Goal: Purchase product/service

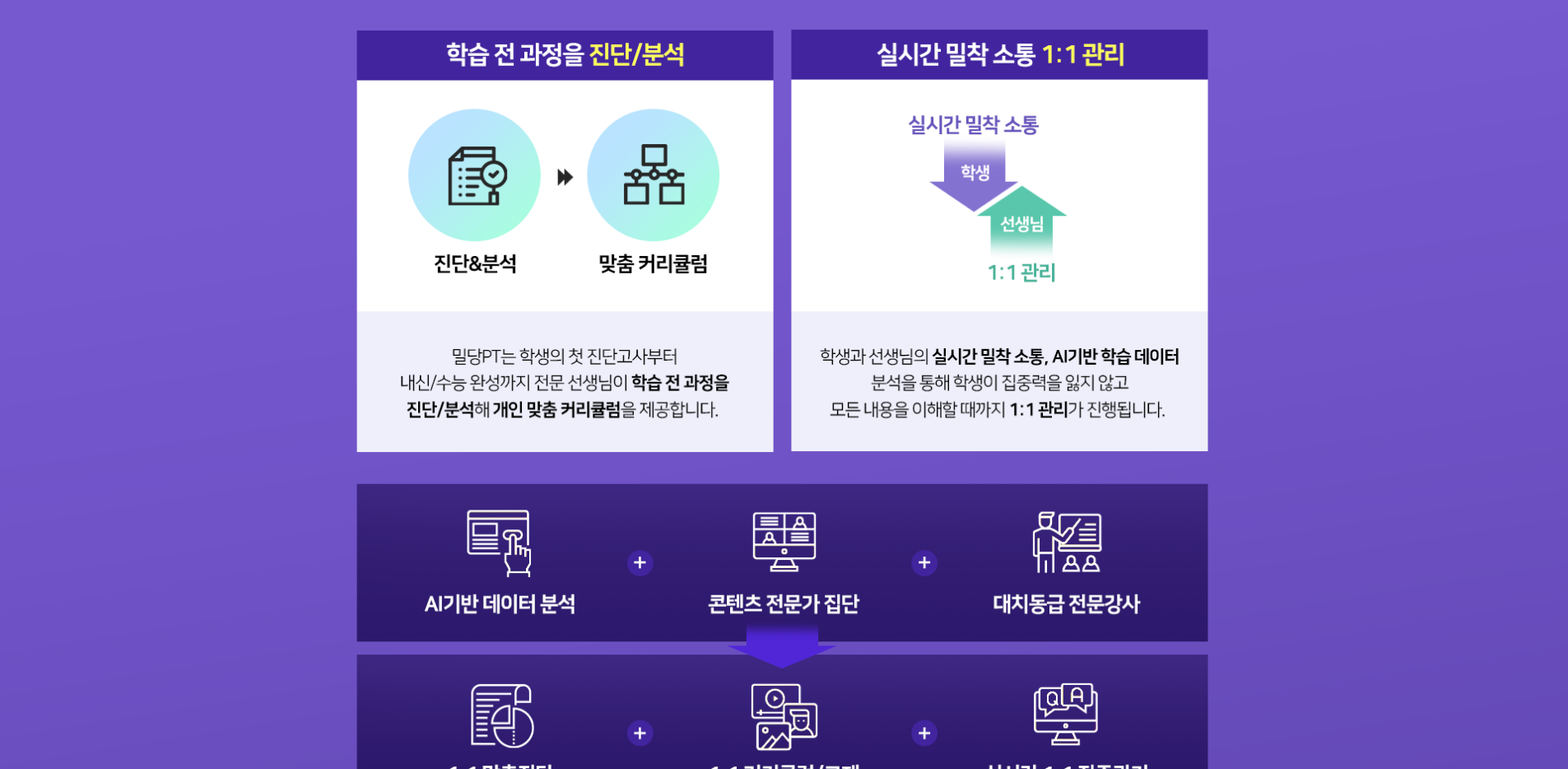
scroll to position [2065, 0]
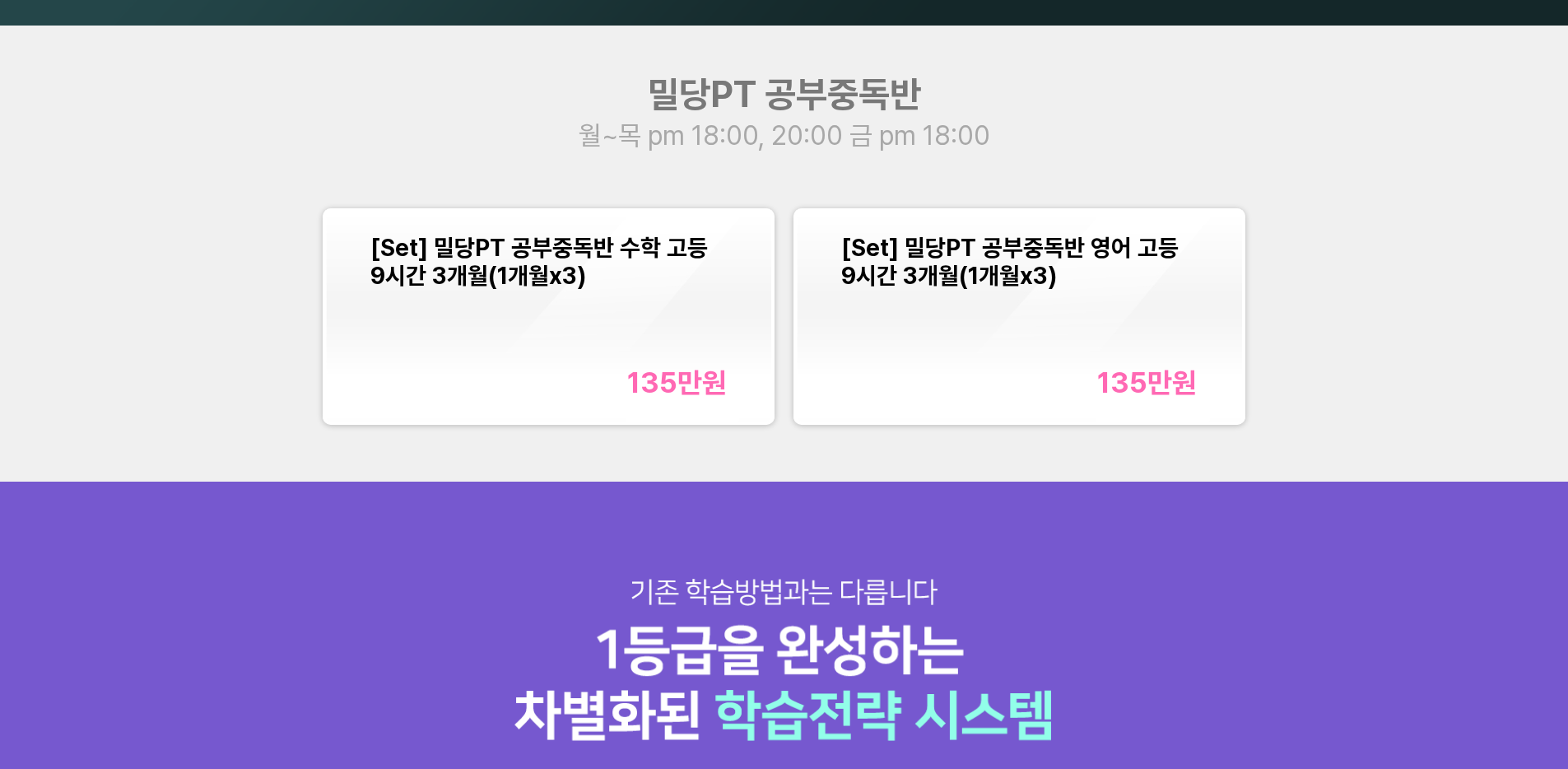
click at [1163, 304] on div "[Set] 밀당PT 공부중독반 영어 고등 9시간 3개월(1개월x3) 135만 원" at bounding box center [1020, 316] width 356 height 166
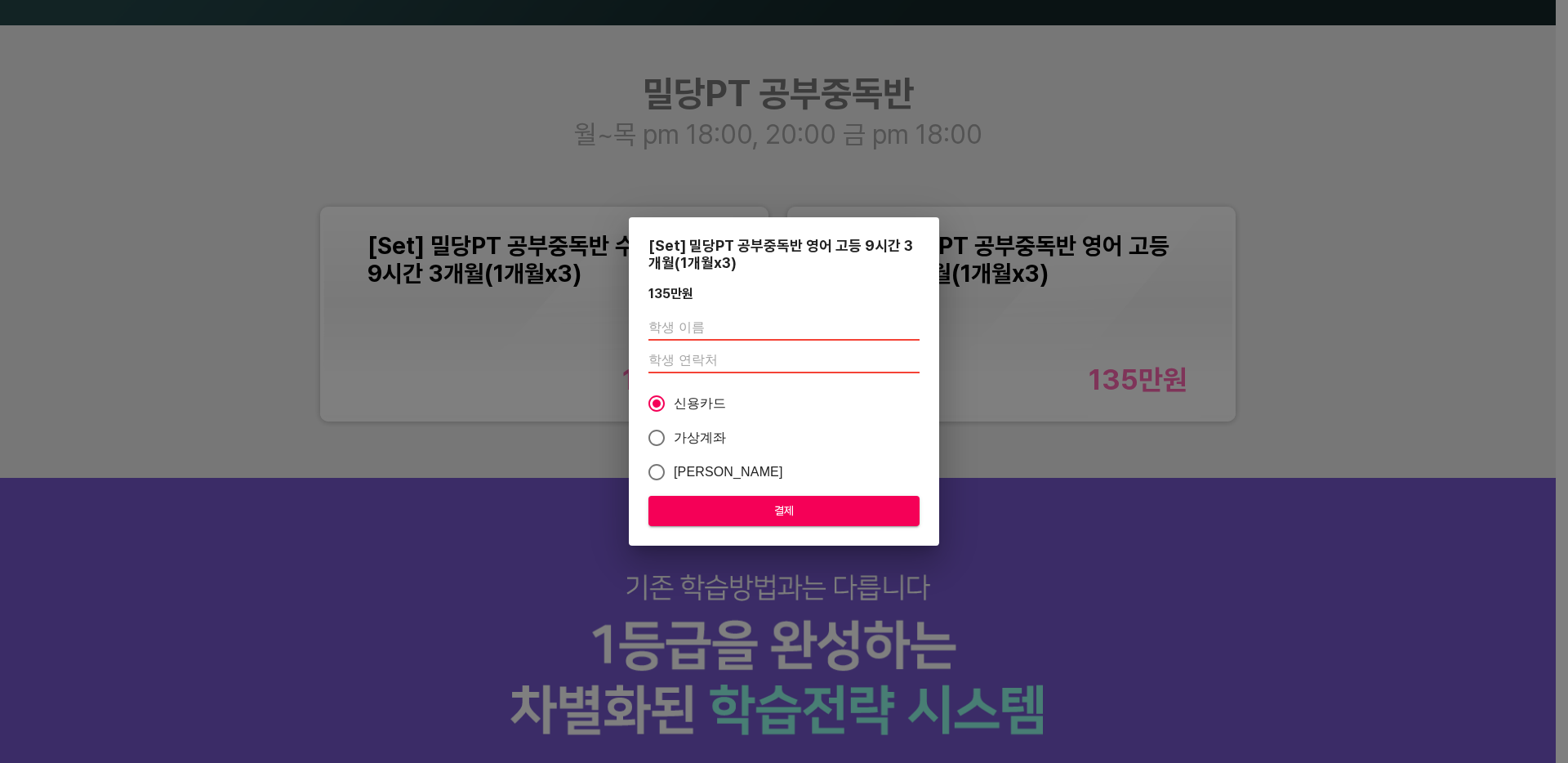
click at [859, 330] on input "text" at bounding box center [784, 327] width 271 height 26
click at [697, 330] on input "text" at bounding box center [784, 327] width 271 height 26
click at [697, 366] on input "number" at bounding box center [784, 360] width 271 height 26
click at [917, 366] on input "-1" at bounding box center [784, 360] width 271 height 26
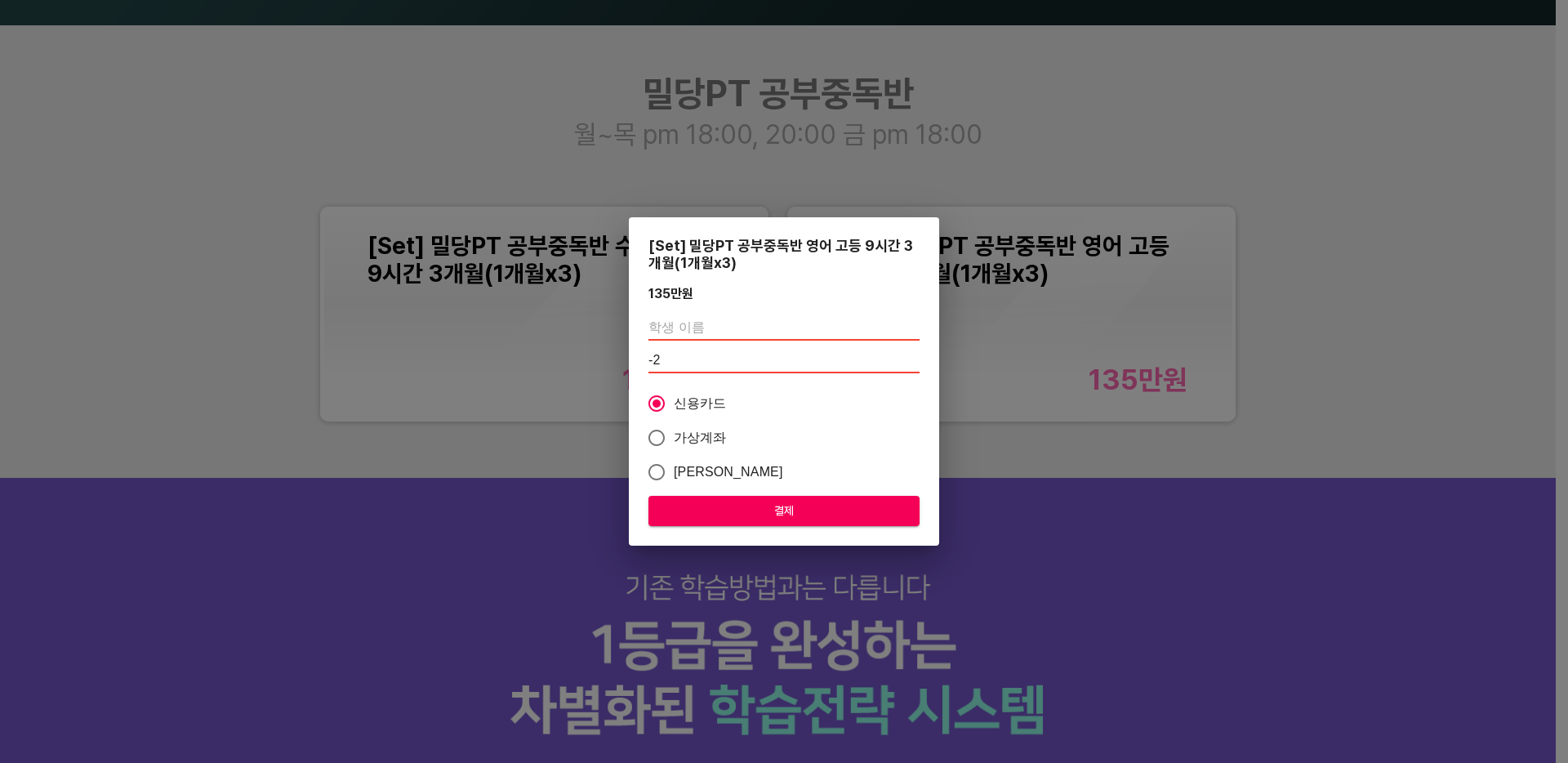
click at [917, 366] on input "-2" at bounding box center [784, 360] width 271 height 26
click at [916, 357] on input "-1" at bounding box center [784, 360] width 271 height 26
click at [916, 357] on input "0" at bounding box center [784, 360] width 271 height 26
click at [916, 357] on input "1" at bounding box center [784, 360] width 271 height 26
type input "2"
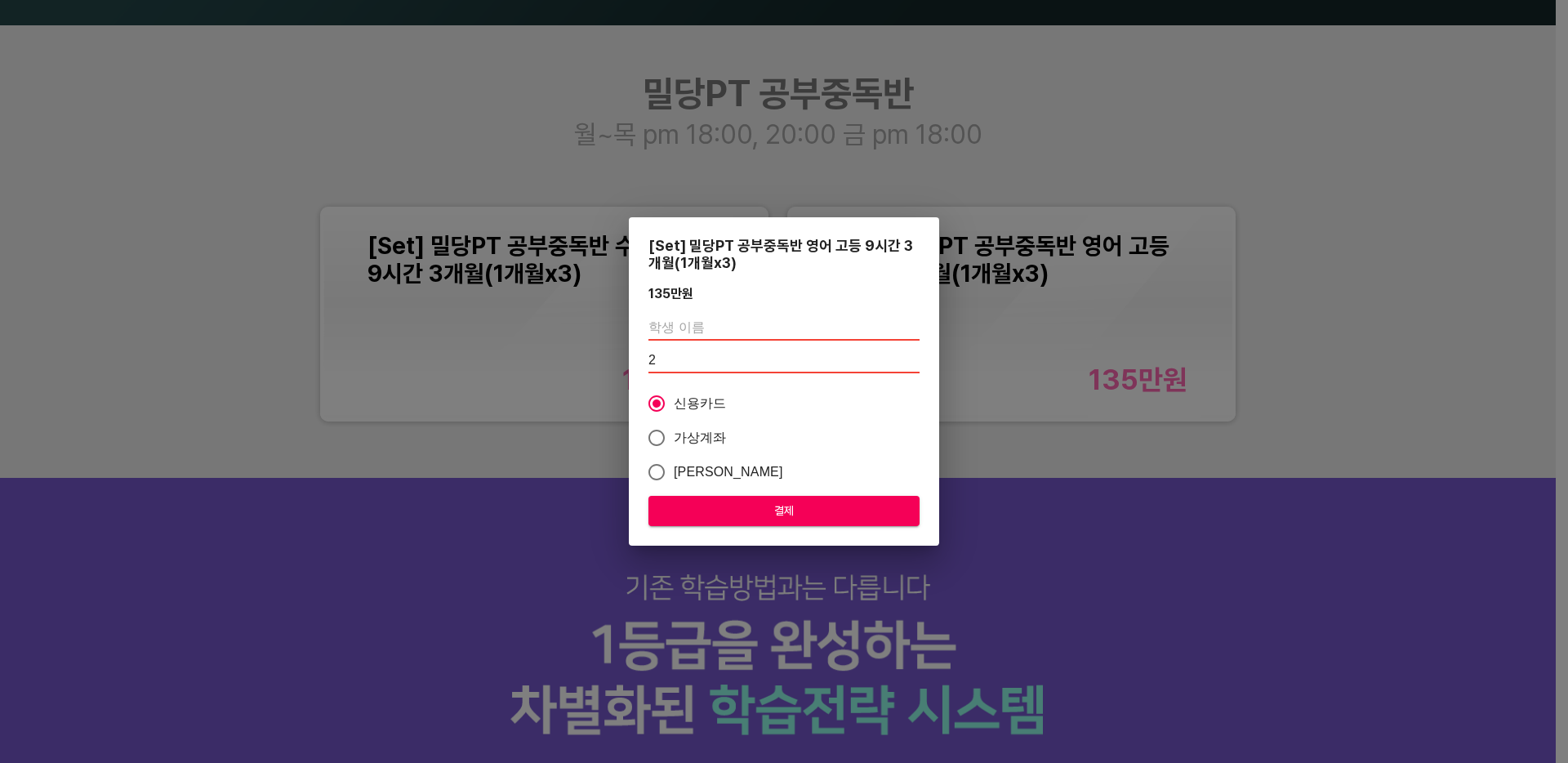
click at [916, 357] on input "2" at bounding box center [784, 360] width 271 height 26
click at [843, 321] on input "text" at bounding box center [784, 327] width 271 height 26
click at [837, 325] on input "text" at bounding box center [784, 327] width 271 height 26
type input "ㅇㄹㅁ"
click at [706, 504] on span "결제" at bounding box center [784, 511] width 245 height 21
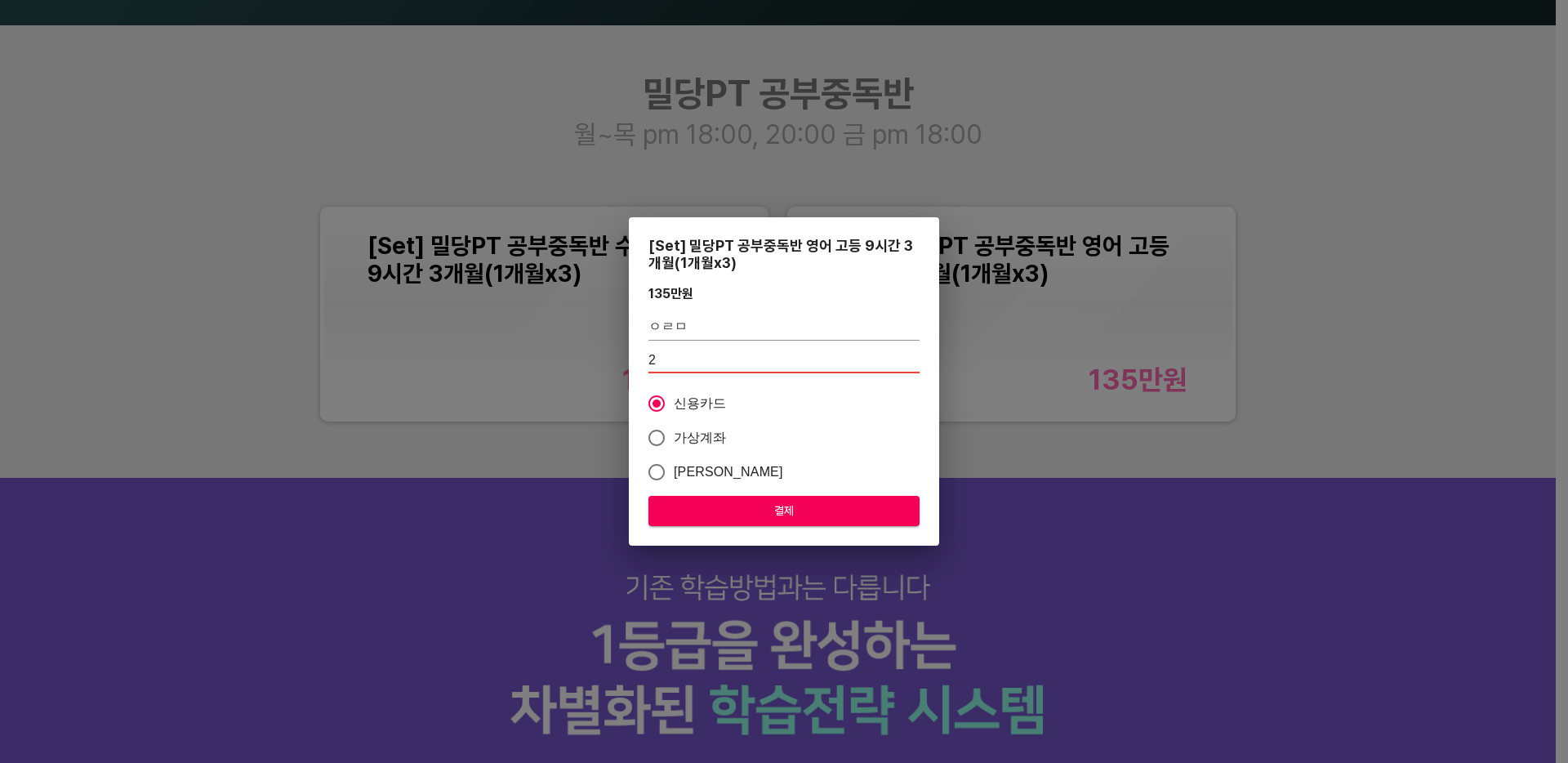
drag, startPoint x: 685, startPoint y: 326, endPoint x: 259, endPoint y: 267, distance: 430.1
click at [285, 268] on div "[Set] 밀당PT 공부중독반 영어 고등 9시간 3개월(1개월x3) 135만 원 ㅇㄹㅁ 2 신용카드 가상계좌 카카오페이 결제" at bounding box center [784, 381] width 1568 height 763
type input "[PERSON_NAME]"
type input "1"
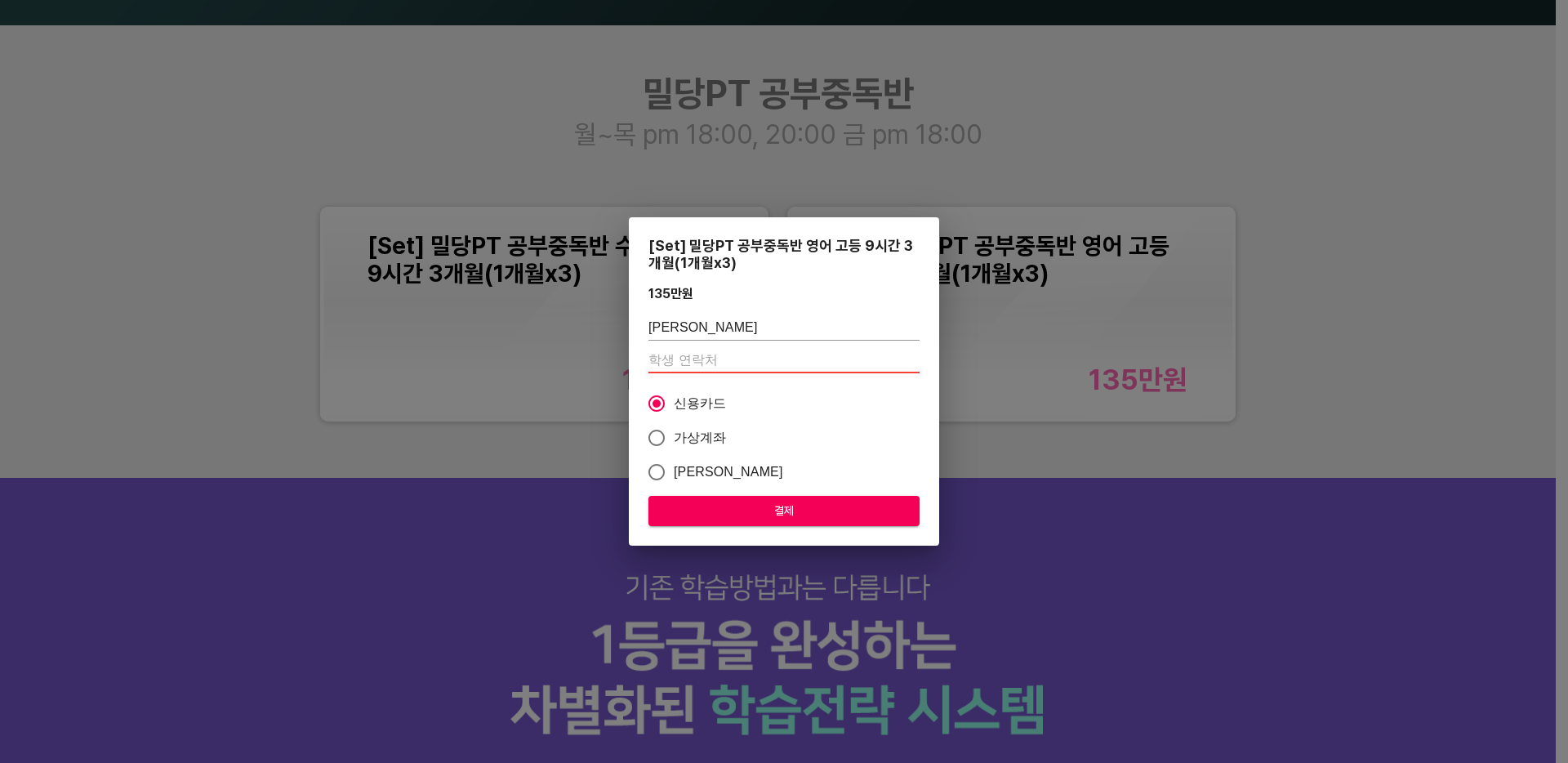
type input "0"
type input "01"
type input "0107255"
type input "01072550933"
click at [690, 525] on div "[Set] 밀당PT 공부중독반 영어 고등 9시간 3개월(1개월x3) 135만 원 [PERSON_NAME] 01072550933 신용카드 가상계…" at bounding box center [784, 381] width 310 height 328
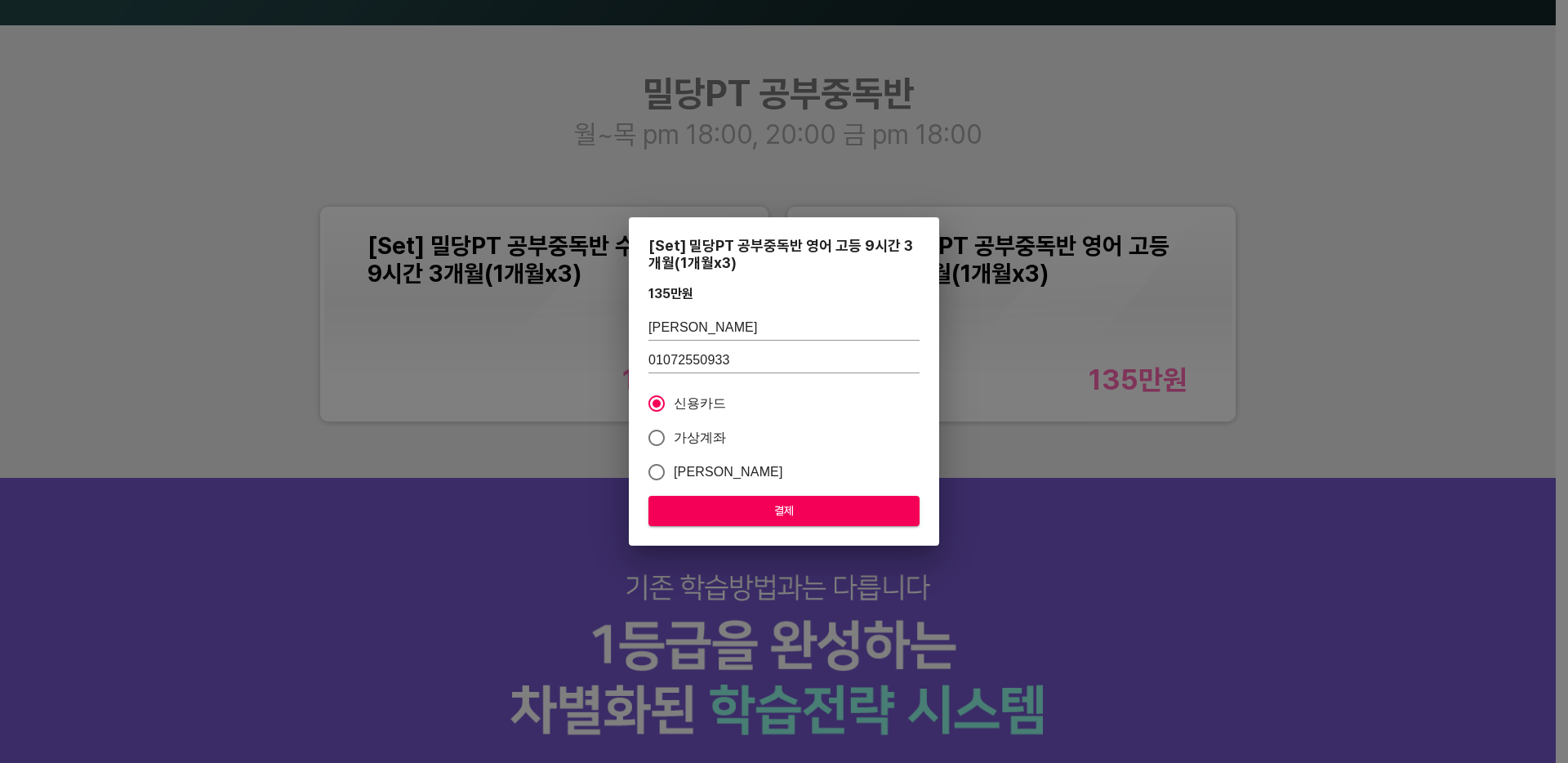
click at [722, 514] on span "결제" at bounding box center [784, 511] width 245 height 21
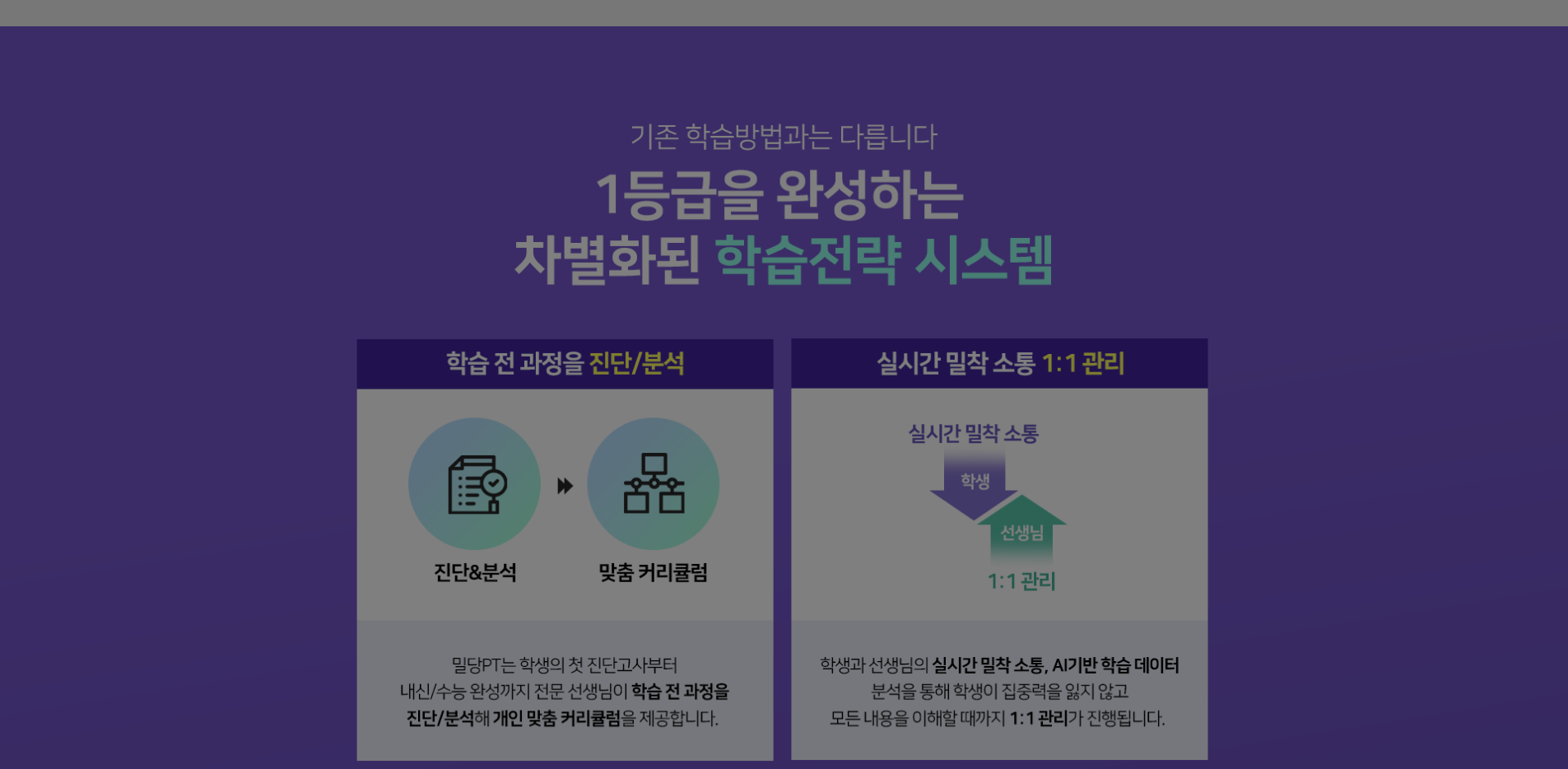
scroll to position [2648, 0]
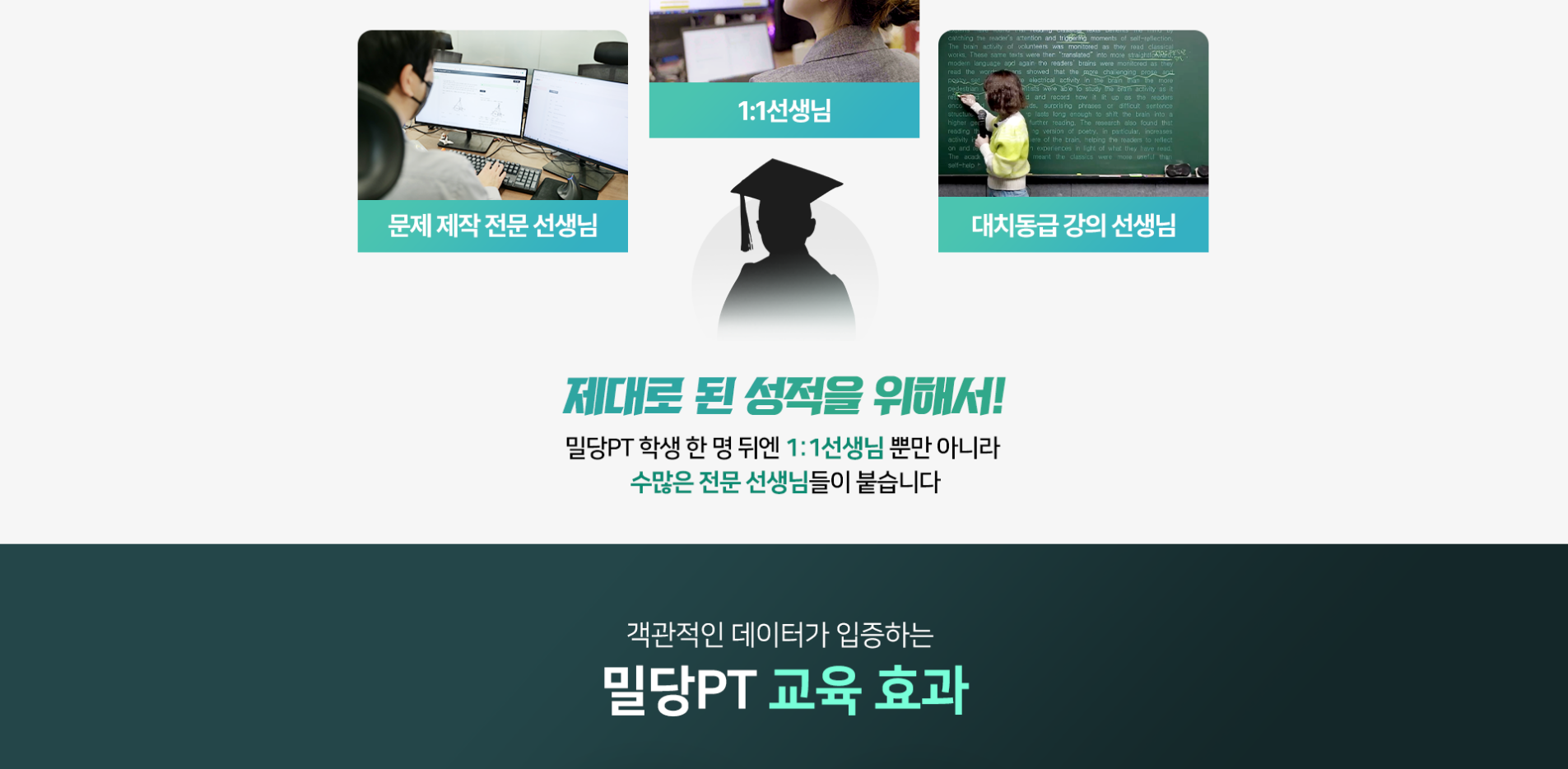
scroll to position [0, 0]
